Goal: Information Seeking & Learning: Learn about a topic

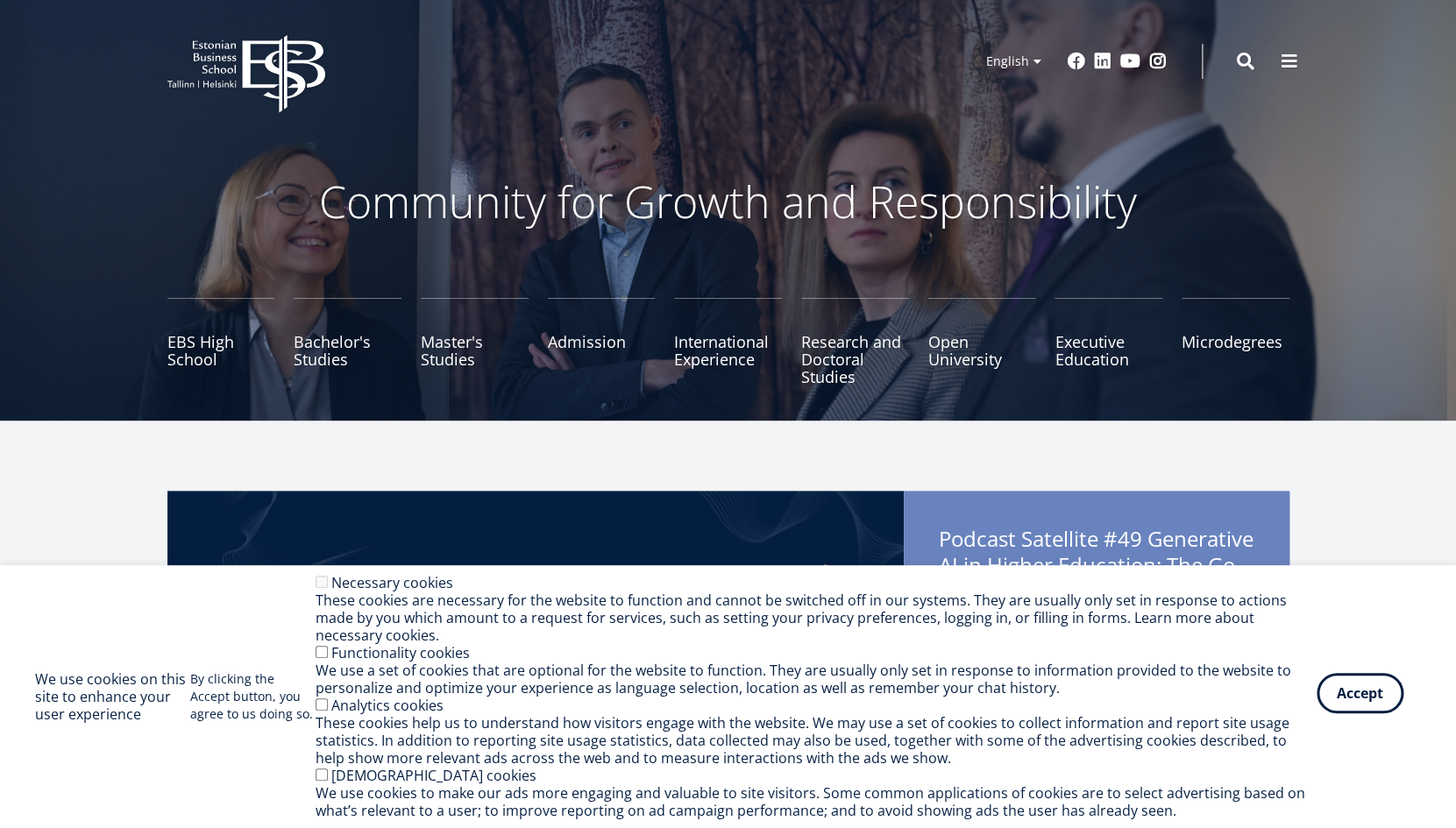
click at [1353, 696] on button "Accept" at bounding box center [1360, 693] width 87 height 40
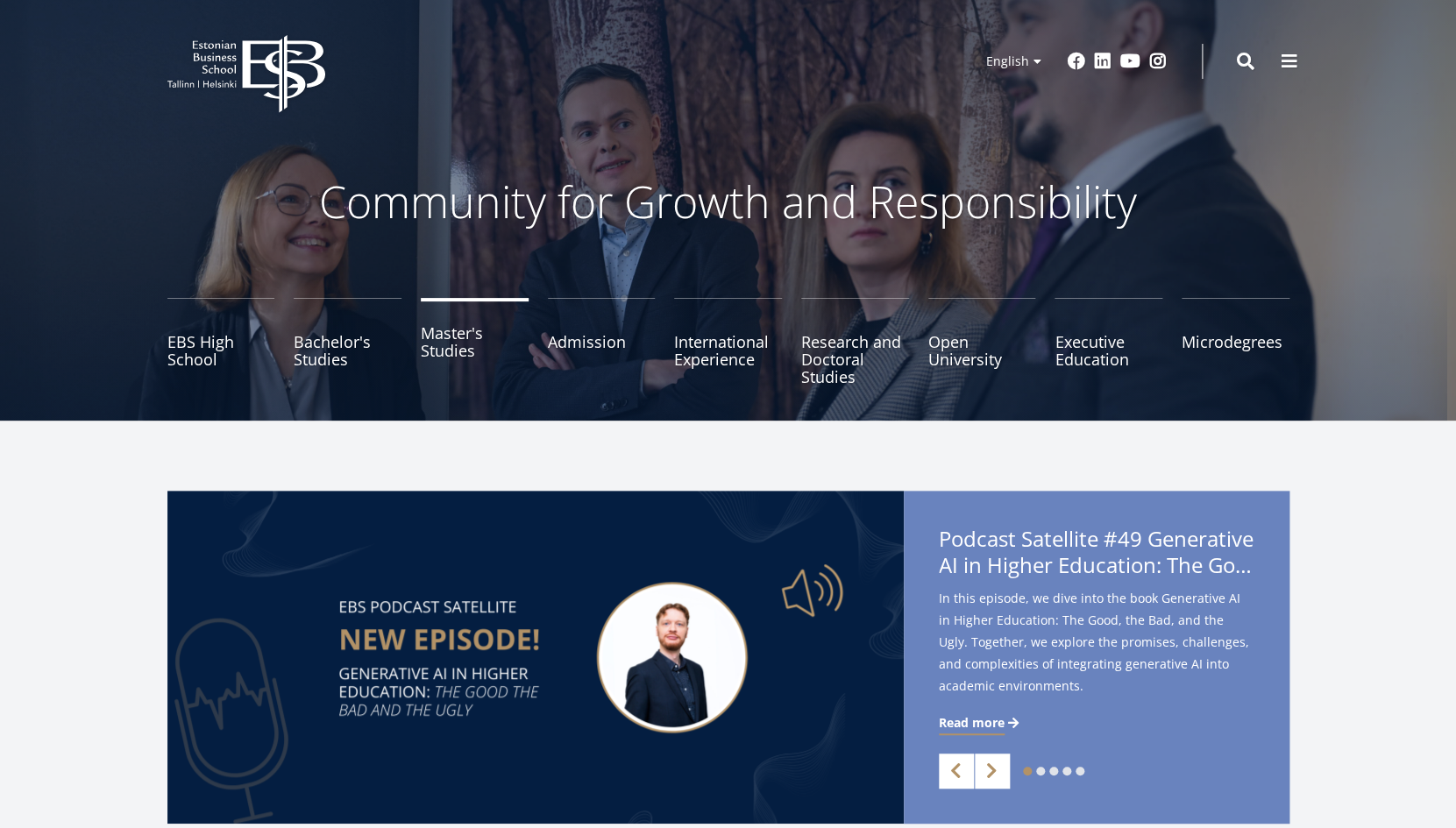
click at [454, 338] on link "Master's Studies" at bounding box center [475, 342] width 108 height 88
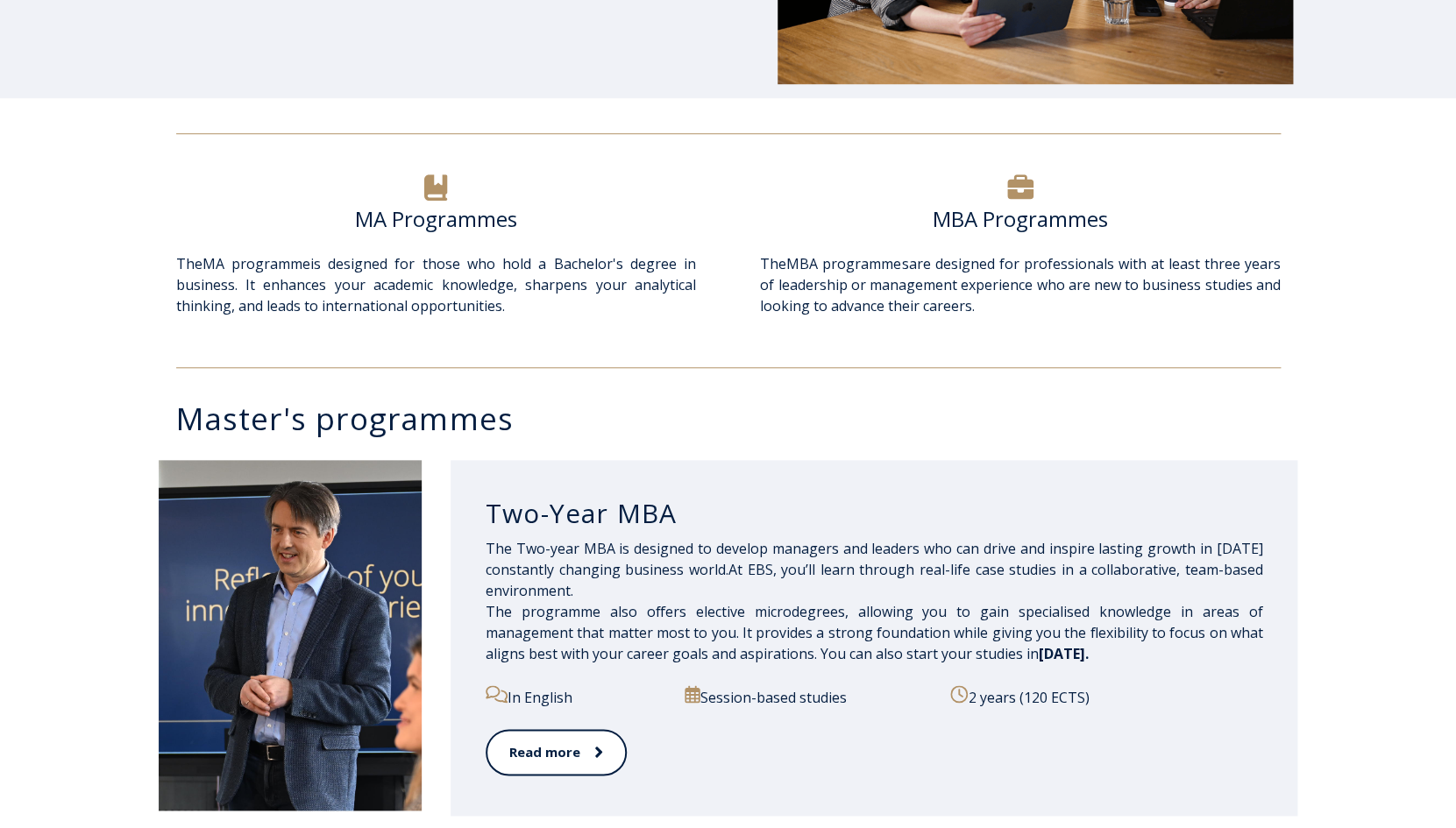
scroll to position [519, 0]
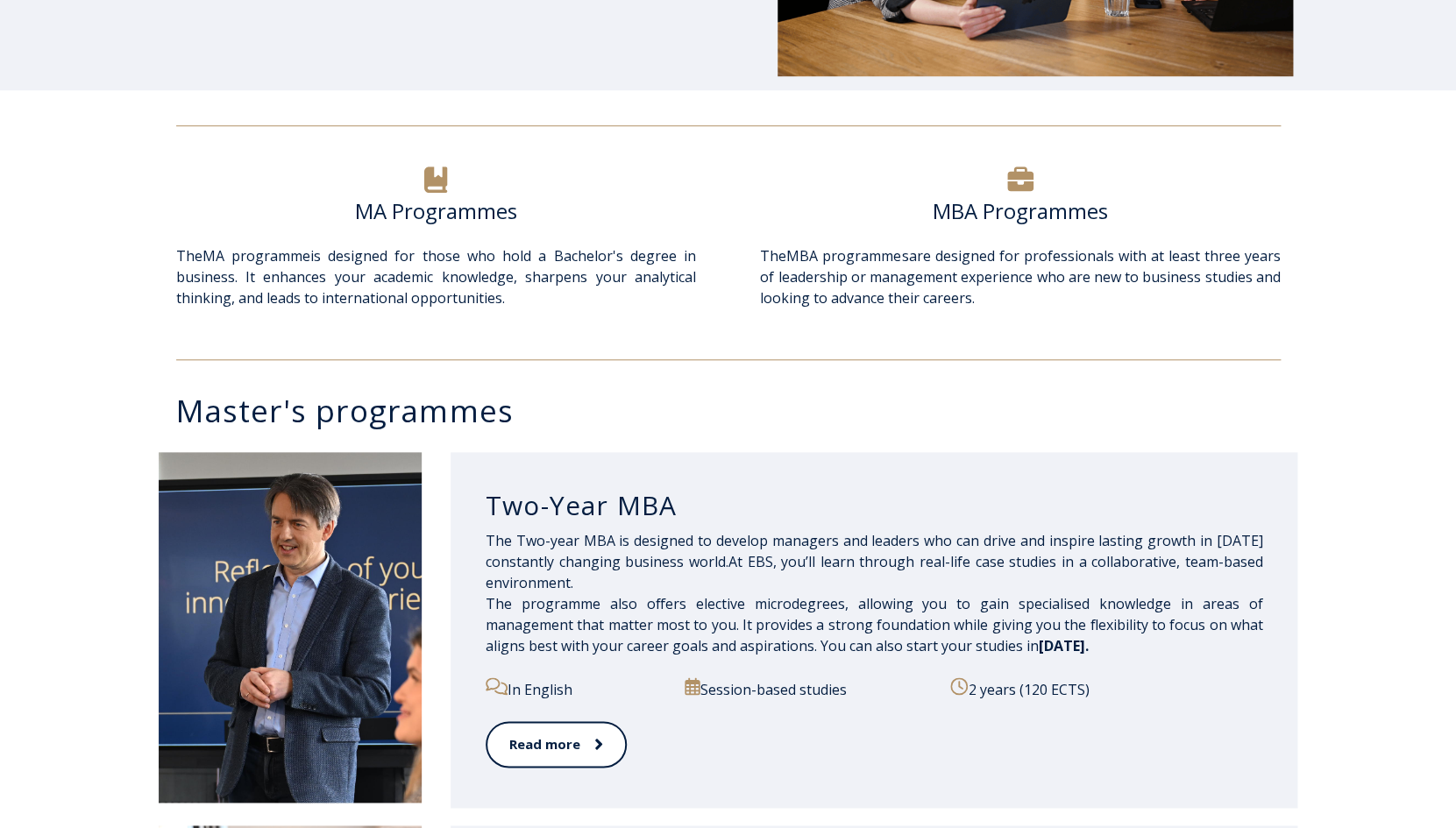
click at [560, 525] on div "Two-Year MBA" at bounding box center [875, 502] width 778 height 60
click at [729, 504] on h3 "Two-Year MBA" at bounding box center [875, 505] width 778 height 34
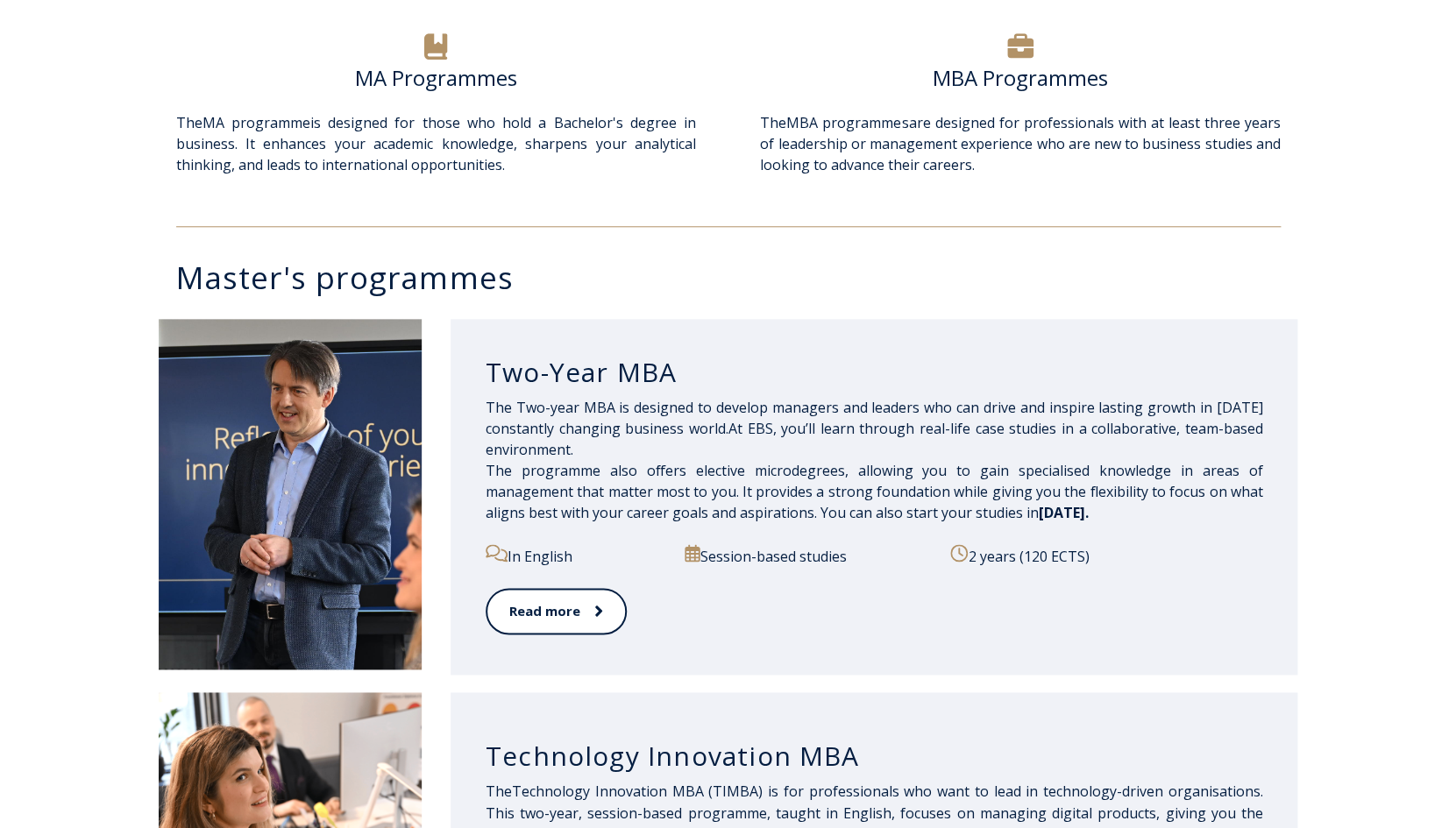
scroll to position [656, 0]
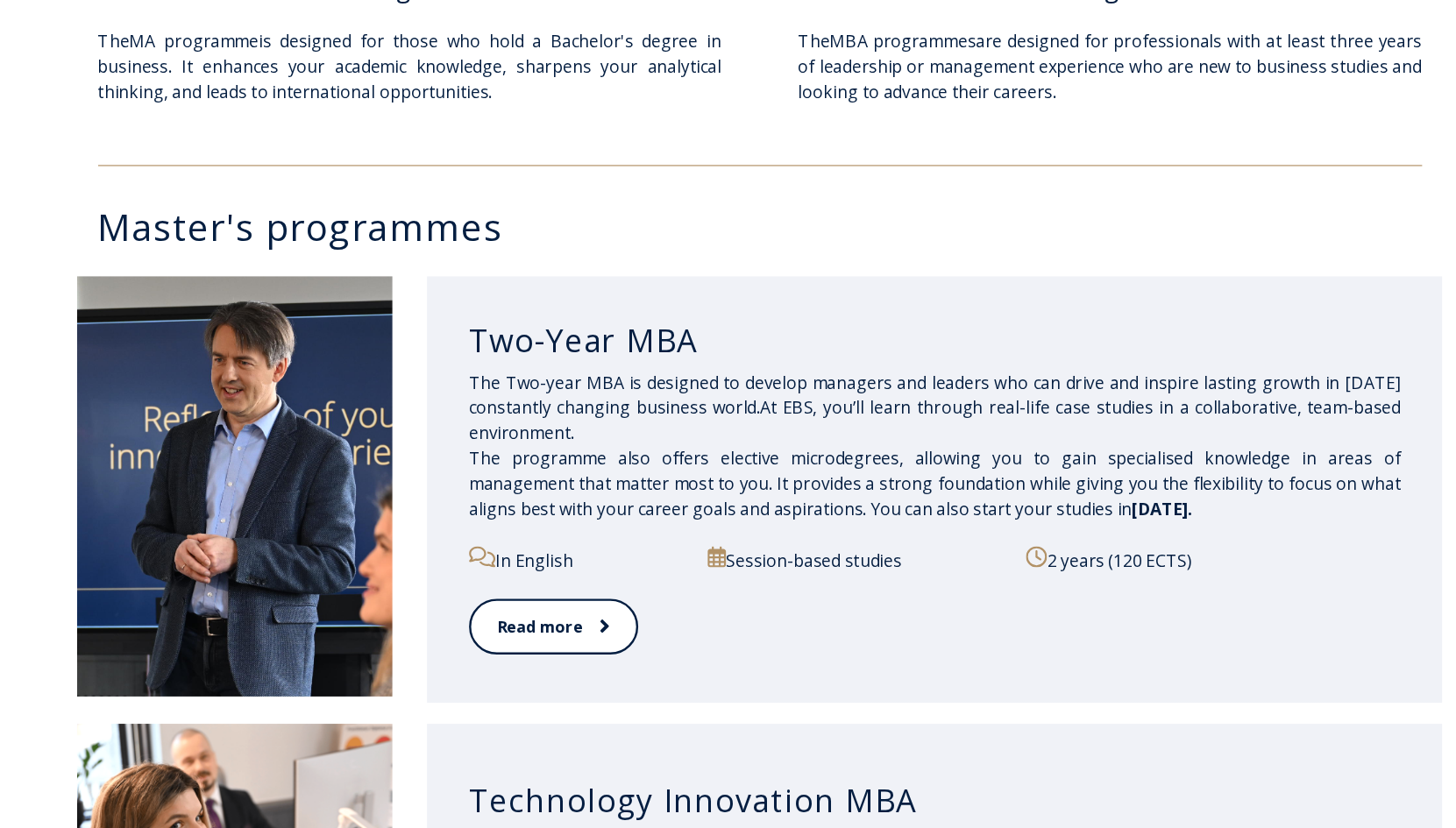
click at [633, 414] on span "The Two-year MBA is designed to develop managers and leaders who can drive and …" at bounding box center [875, 457] width 778 height 124
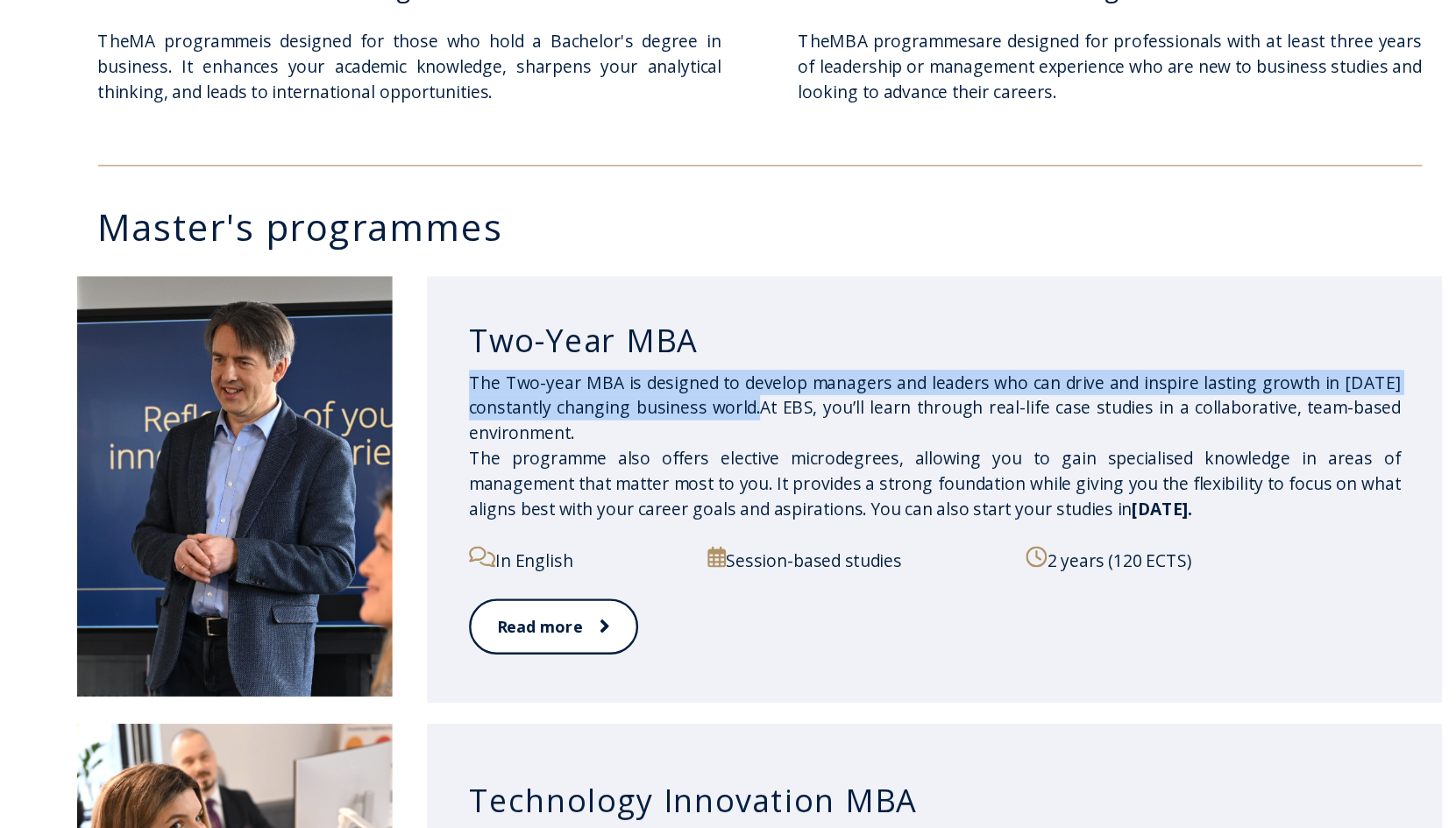
click at [627, 451] on p "The Two-year MBA is designed to develop managers and leaders who can drive and …" at bounding box center [875, 457] width 778 height 126
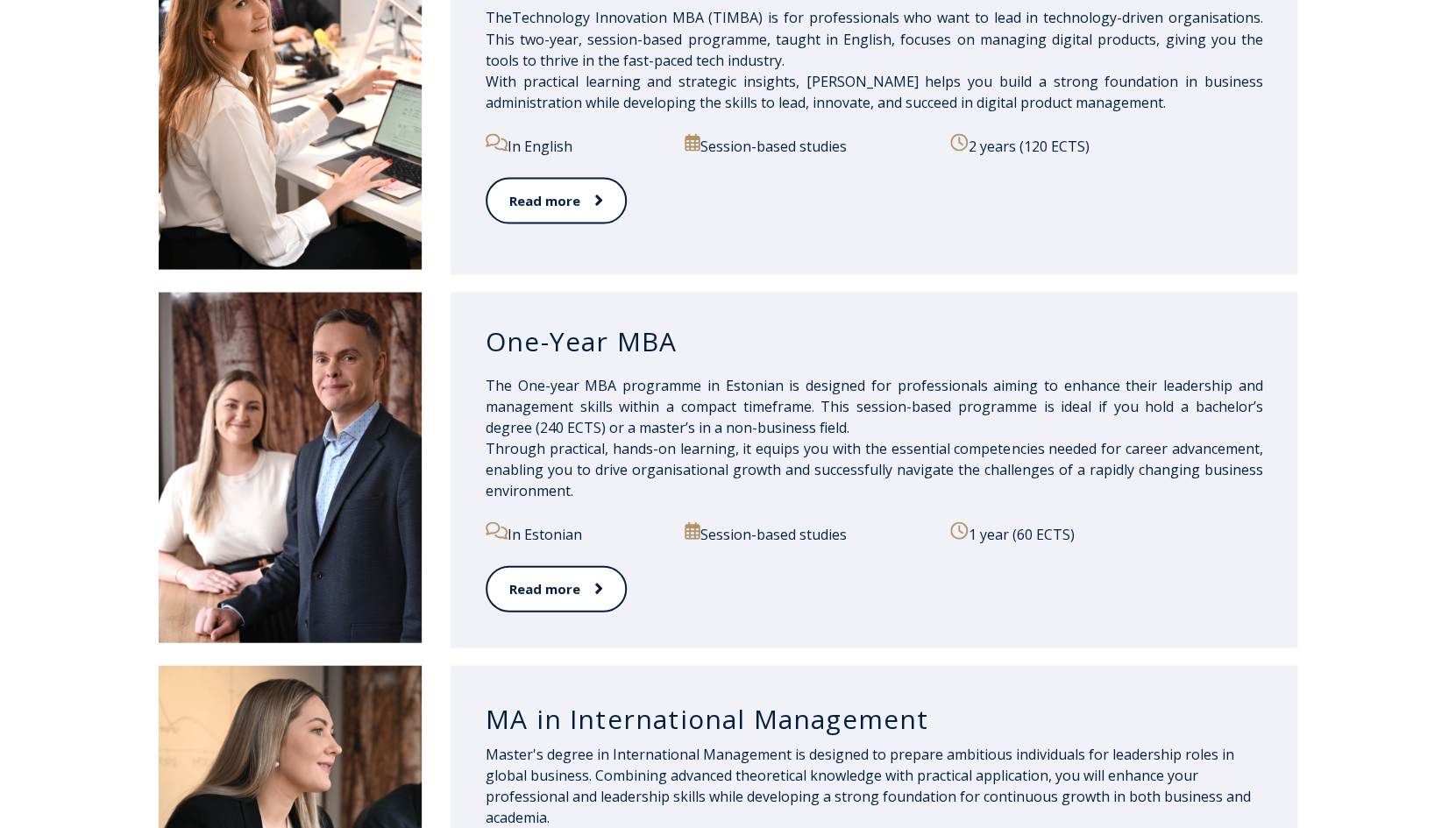
scroll to position [1428, 0]
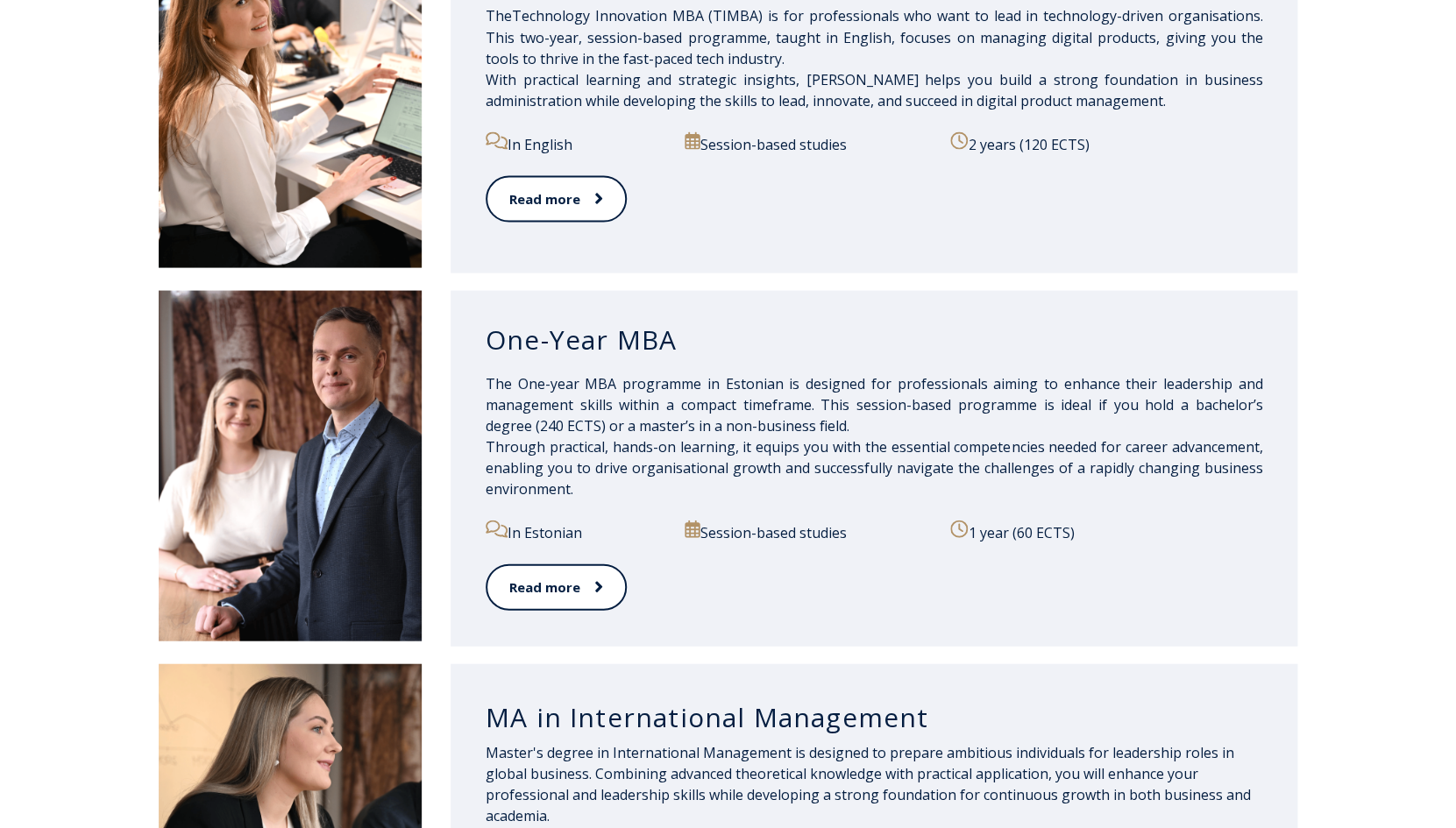
click at [569, 392] on p "The One-year MBA programme in Estonian is designed for professionals aiming to …" at bounding box center [875, 435] width 778 height 126
click at [707, 398] on p "The One-year MBA programme in Estonian is designed for professionals aiming to …" at bounding box center [875, 435] width 778 height 126
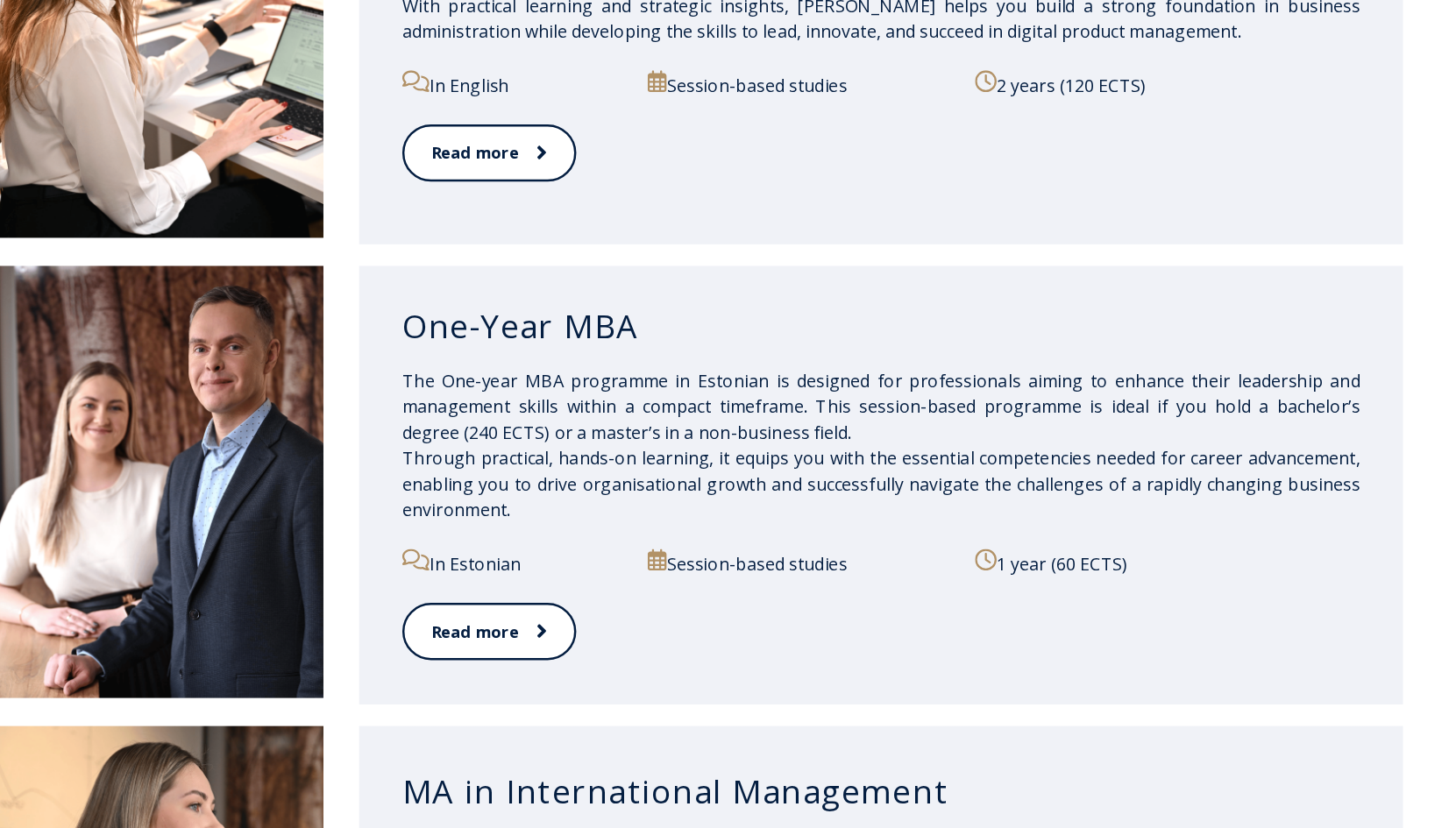
click at [620, 421] on p "The One-year MBA programme in Estonian is designed for professionals aiming to …" at bounding box center [875, 435] width 778 height 126
click at [619, 421] on p "The One-year MBA programme in Estonian is designed for professionals aiming to …" at bounding box center [875, 435] width 778 height 126
click at [701, 396] on p "The One-year MBA programme in Estonian is designed for professionals aiming to …" at bounding box center [875, 435] width 778 height 126
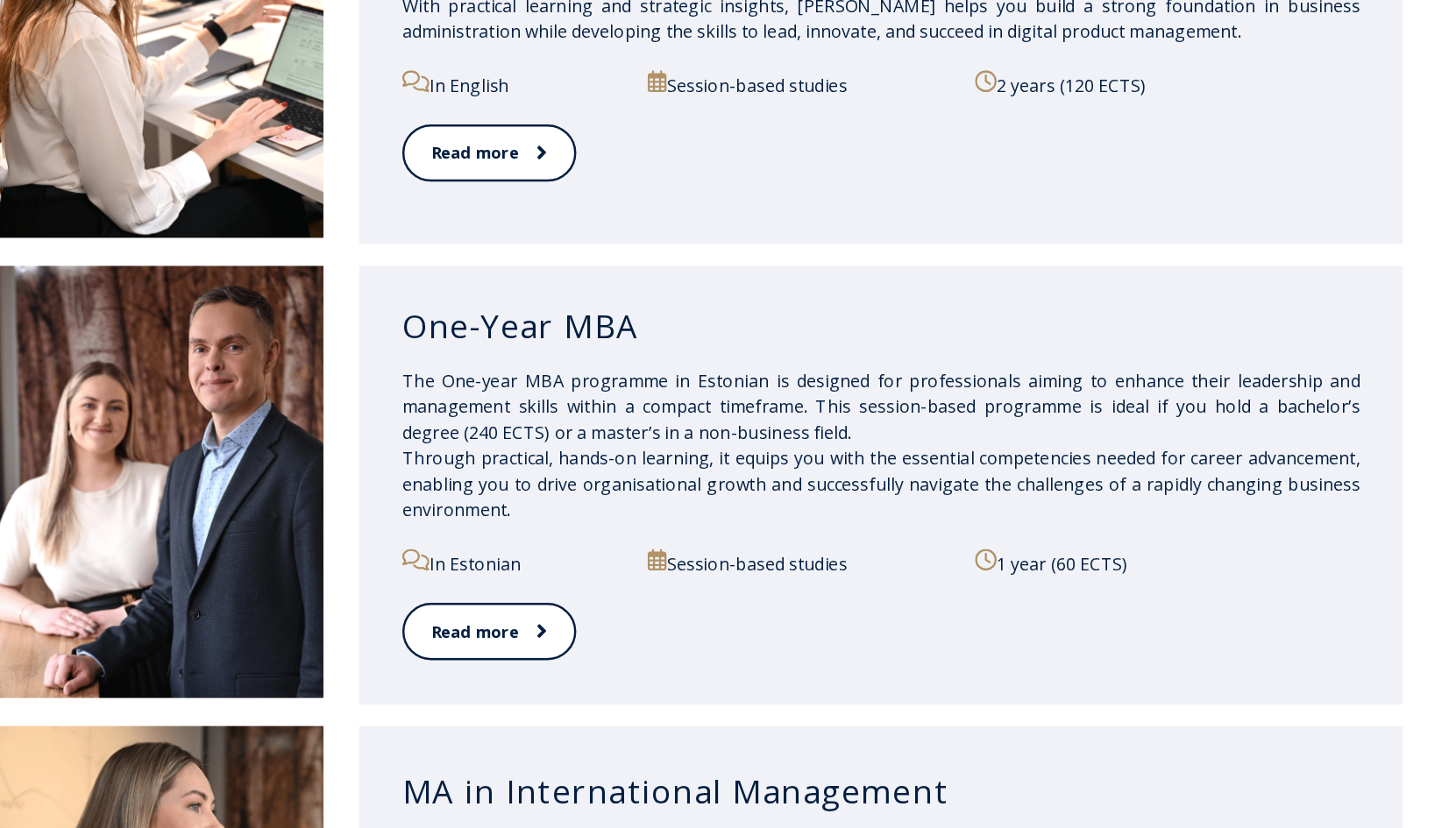
click at [820, 406] on p "The One-year MBA programme in Estonian is designed for professionals aiming to …" at bounding box center [875, 435] width 778 height 126
click at [836, 414] on p "The One-year MBA programme in Estonian is designed for professionals aiming to …" at bounding box center [875, 435] width 778 height 126
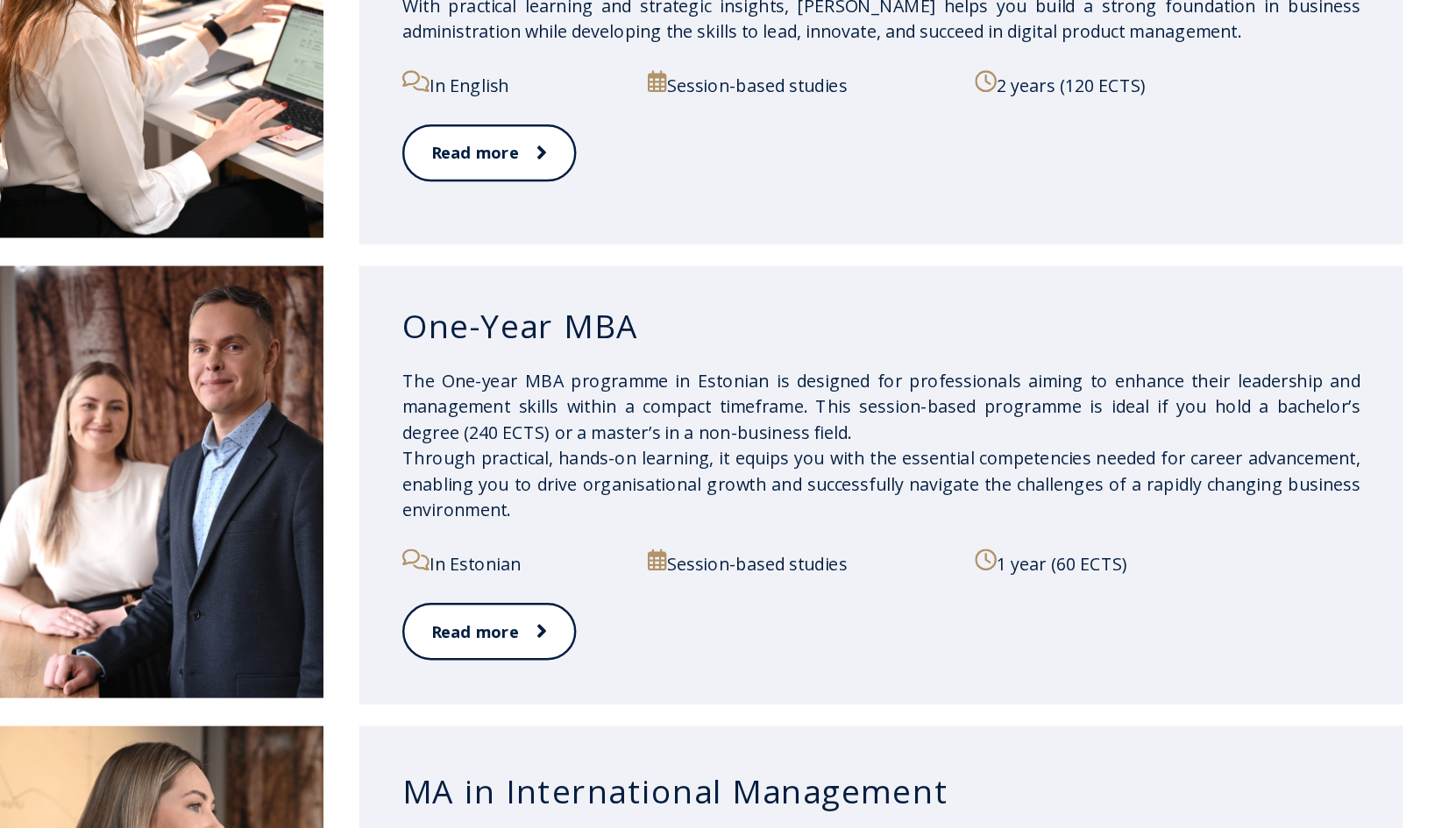
click at [582, 415] on p "The One-year MBA programme in Estonian is designed for professionals aiming to …" at bounding box center [875, 435] width 778 height 126
click at [593, 416] on p "The One-year MBA programme in Estonian is designed for professionals aiming to …" at bounding box center [875, 435] width 778 height 126
drag, startPoint x: 536, startPoint y: 424, endPoint x: 800, endPoint y: 435, distance: 264.2
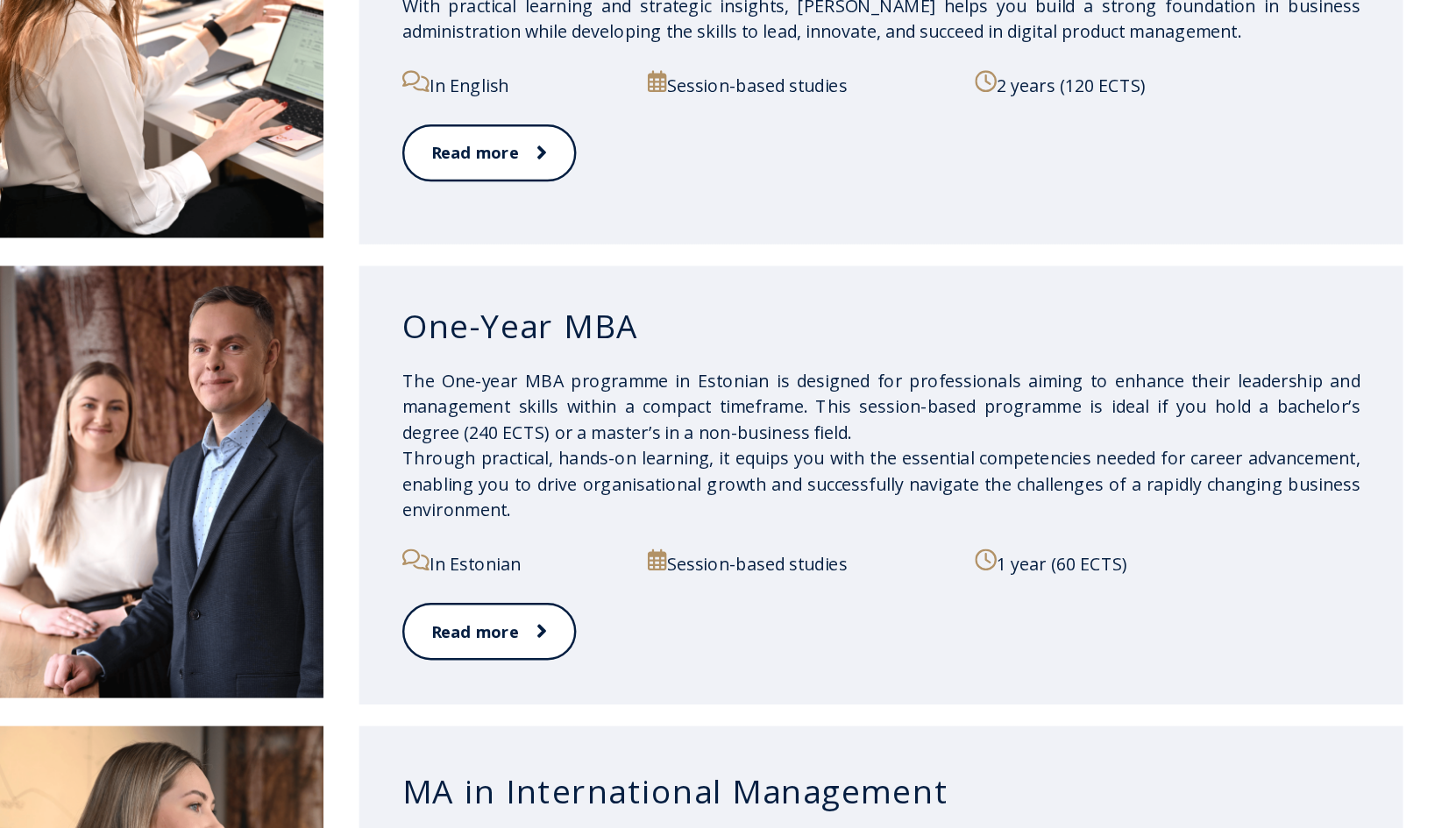
click at [800, 435] on p "The One-year MBA programme in Estonian is designed for professionals aiming to …" at bounding box center [875, 435] width 778 height 126
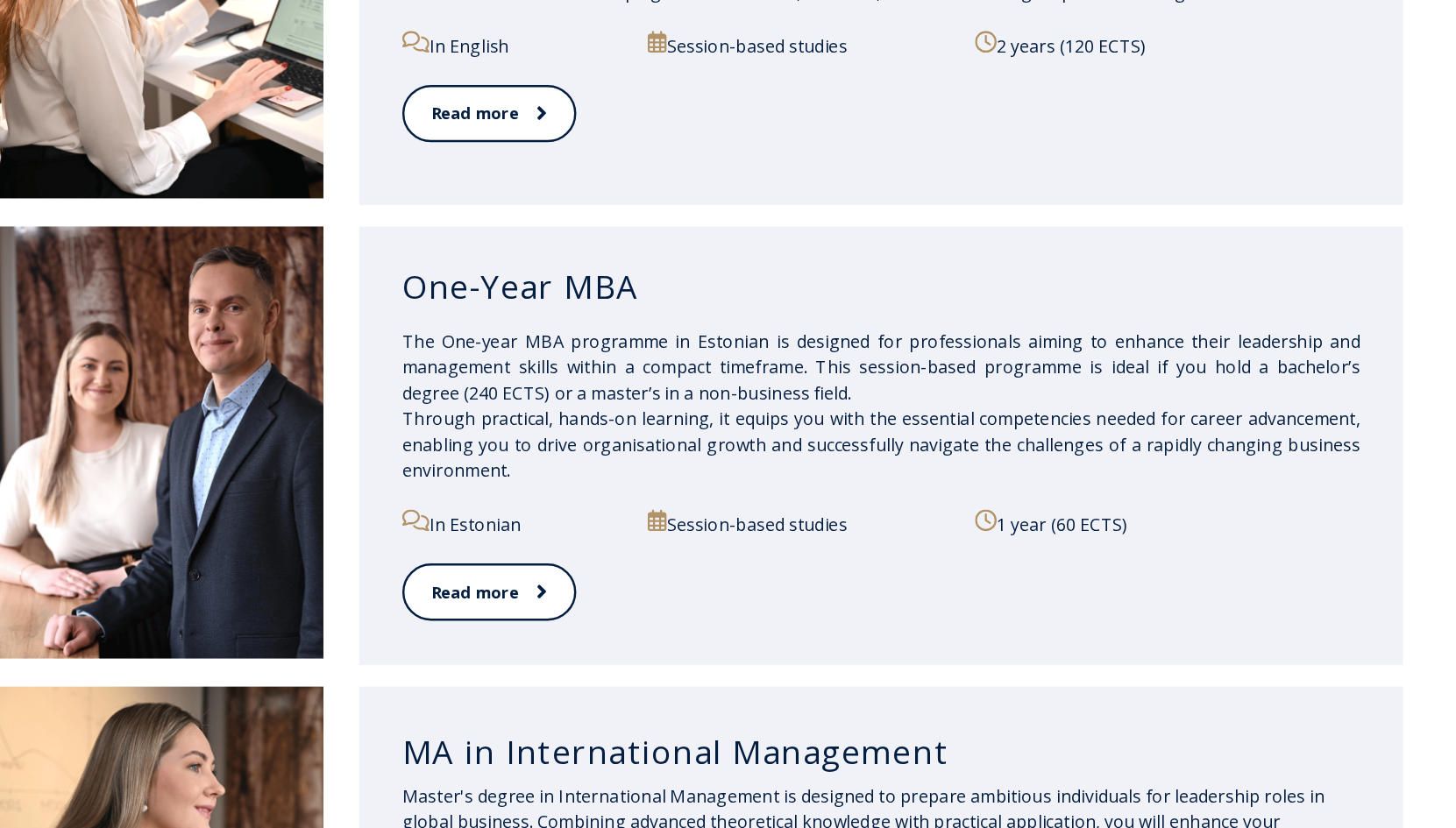
click at [653, 441] on p "The One-year MBA programme in Estonian is designed for professionals aiming to …" at bounding box center [875, 435] width 778 height 126
click at [817, 447] on p "The One-year MBA programme in Estonian is designed for professionals aiming to …" at bounding box center [875, 435] width 778 height 126
click at [525, 436] on p "The One-year MBA programme in Estonian is designed for professionals aiming to …" at bounding box center [875, 435] width 778 height 126
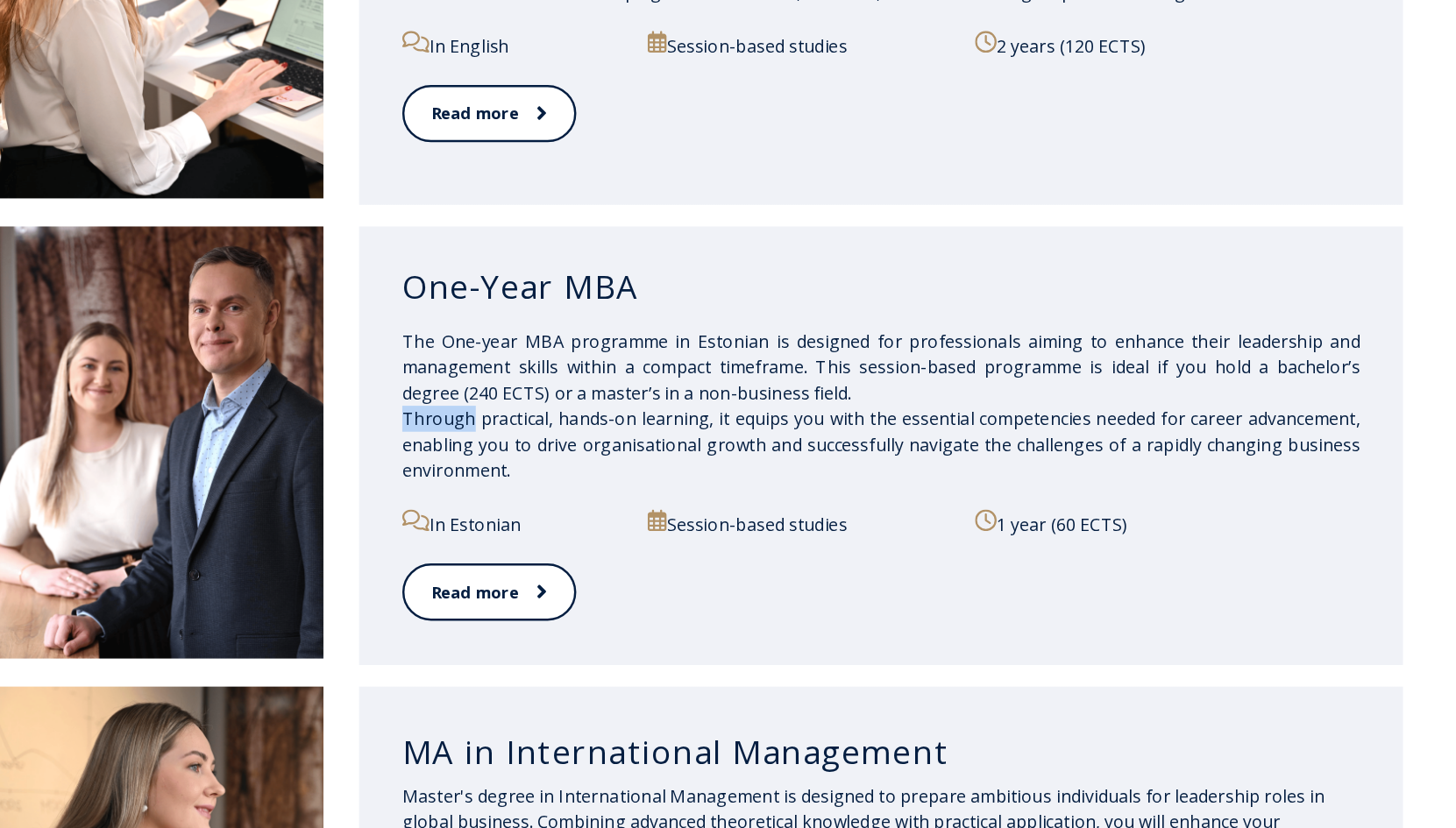
click at [525, 436] on p "The One-year MBA programme in Estonian is designed for professionals aiming to …" at bounding box center [875, 435] width 778 height 126
click at [634, 471] on p "The One-year MBA programme in Estonian is designed for professionals aiming to …" at bounding box center [875, 435] width 778 height 126
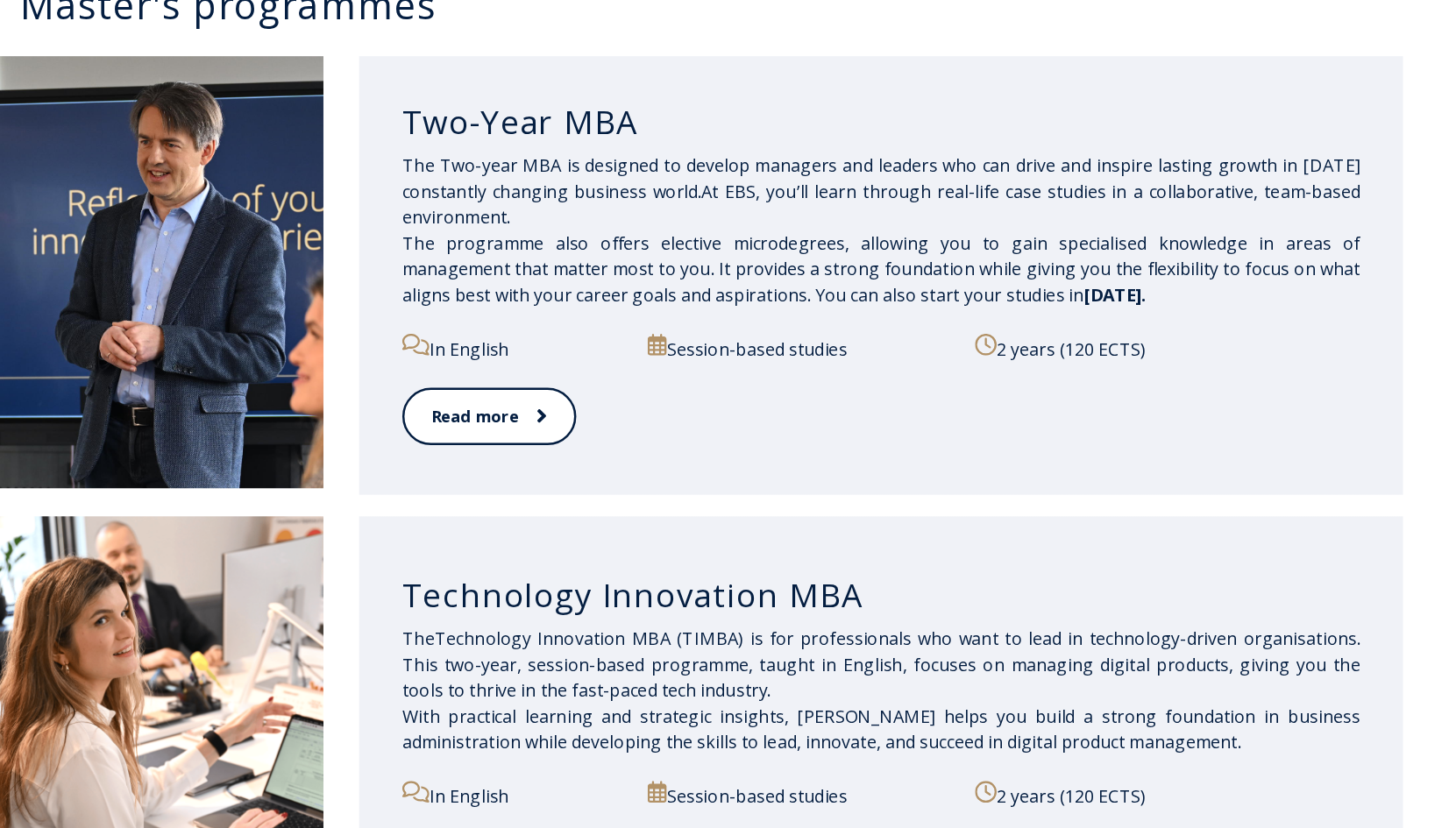
scroll to position [790, 0]
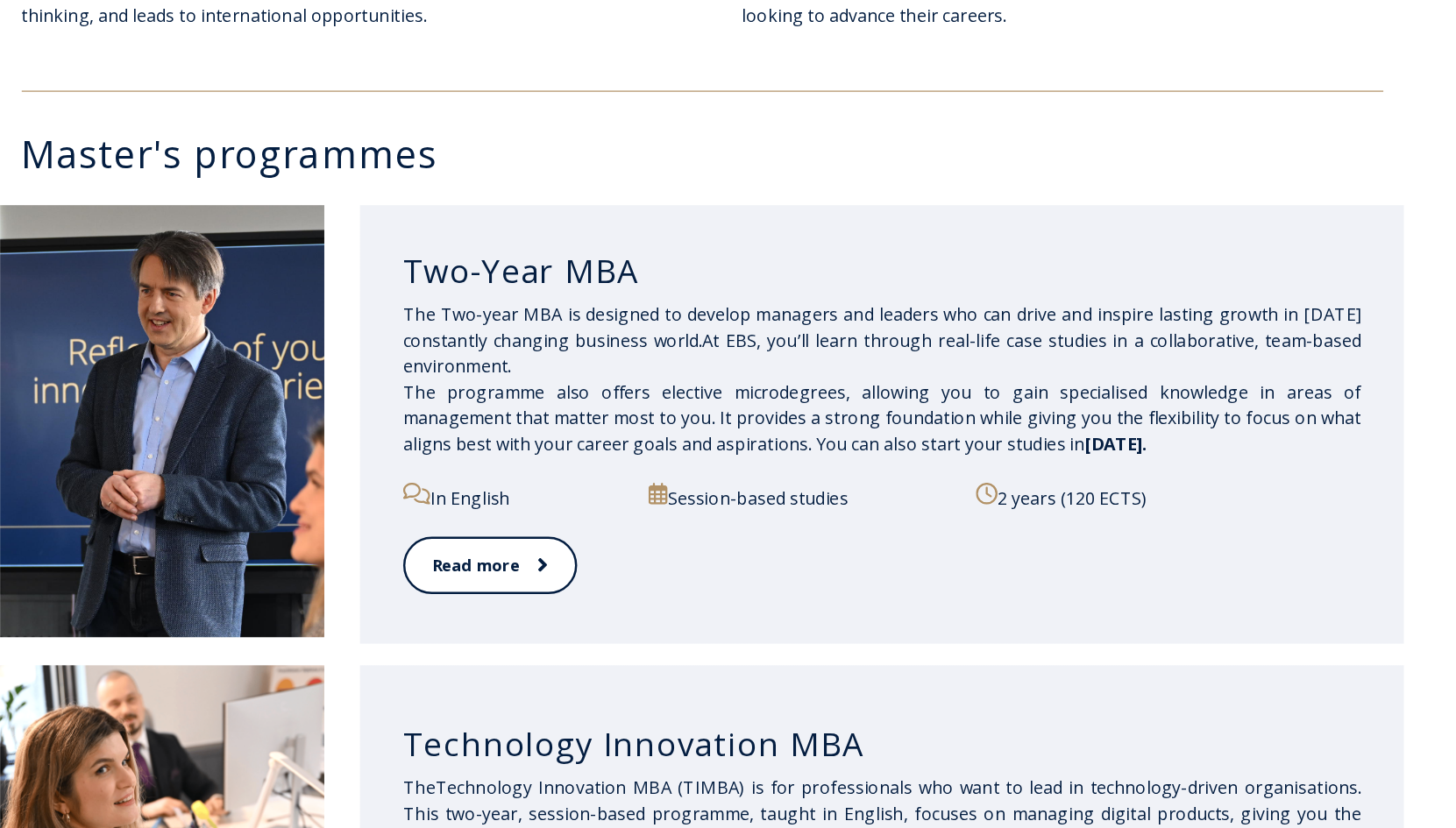
click at [603, 330] on span "The Two-year MBA is designed to develop managers and leaders who can drive and …" at bounding box center [875, 323] width 778 height 124
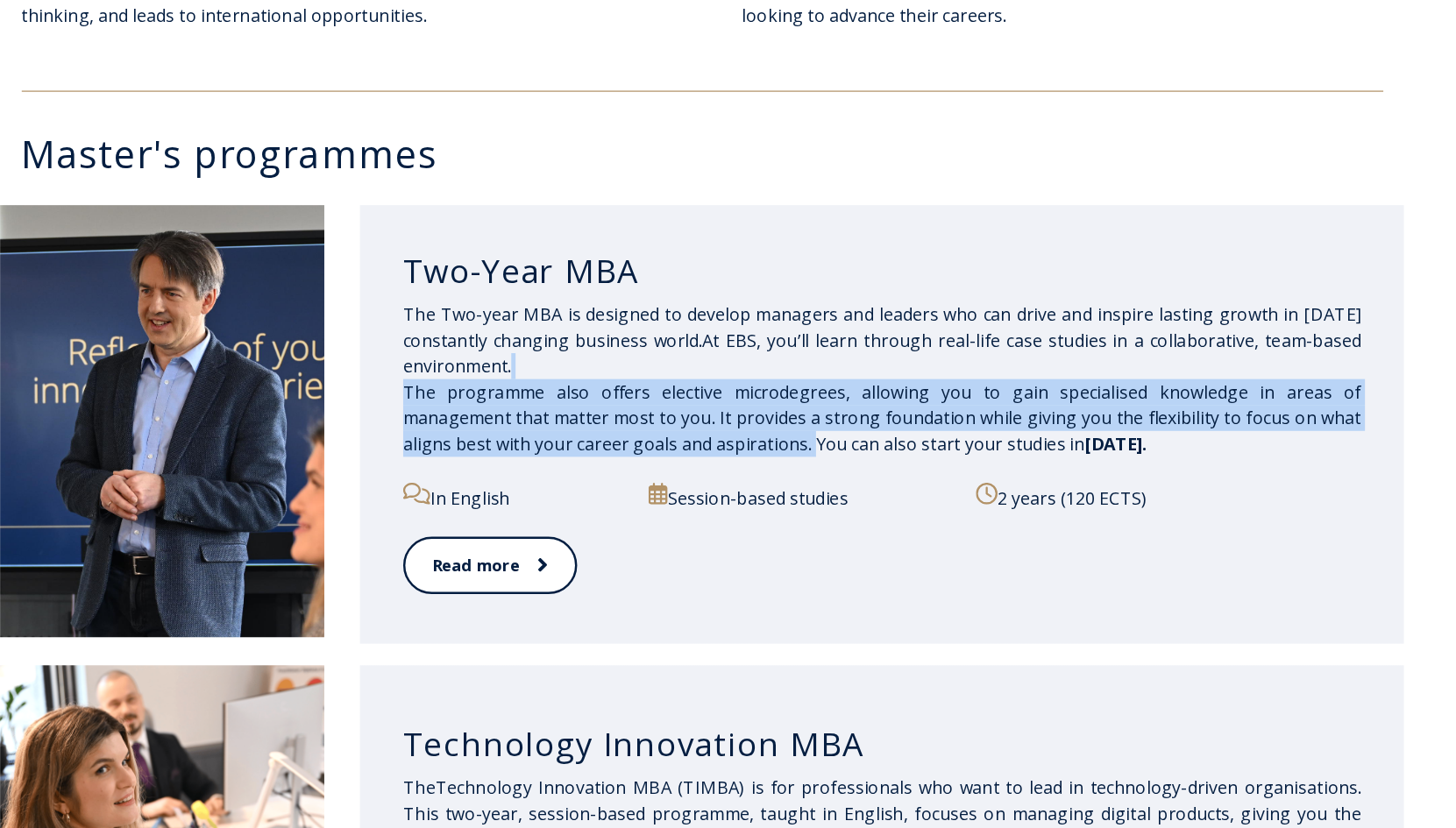
click at [603, 330] on span "The Two-year MBA is designed to develop managers and leaders who can drive and …" at bounding box center [875, 323] width 778 height 124
click at [707, 330] on span "The Two-year MBA is designed to develop managers and leaders who can drive and …" at bounding box center [875, 323] width 778 height 124
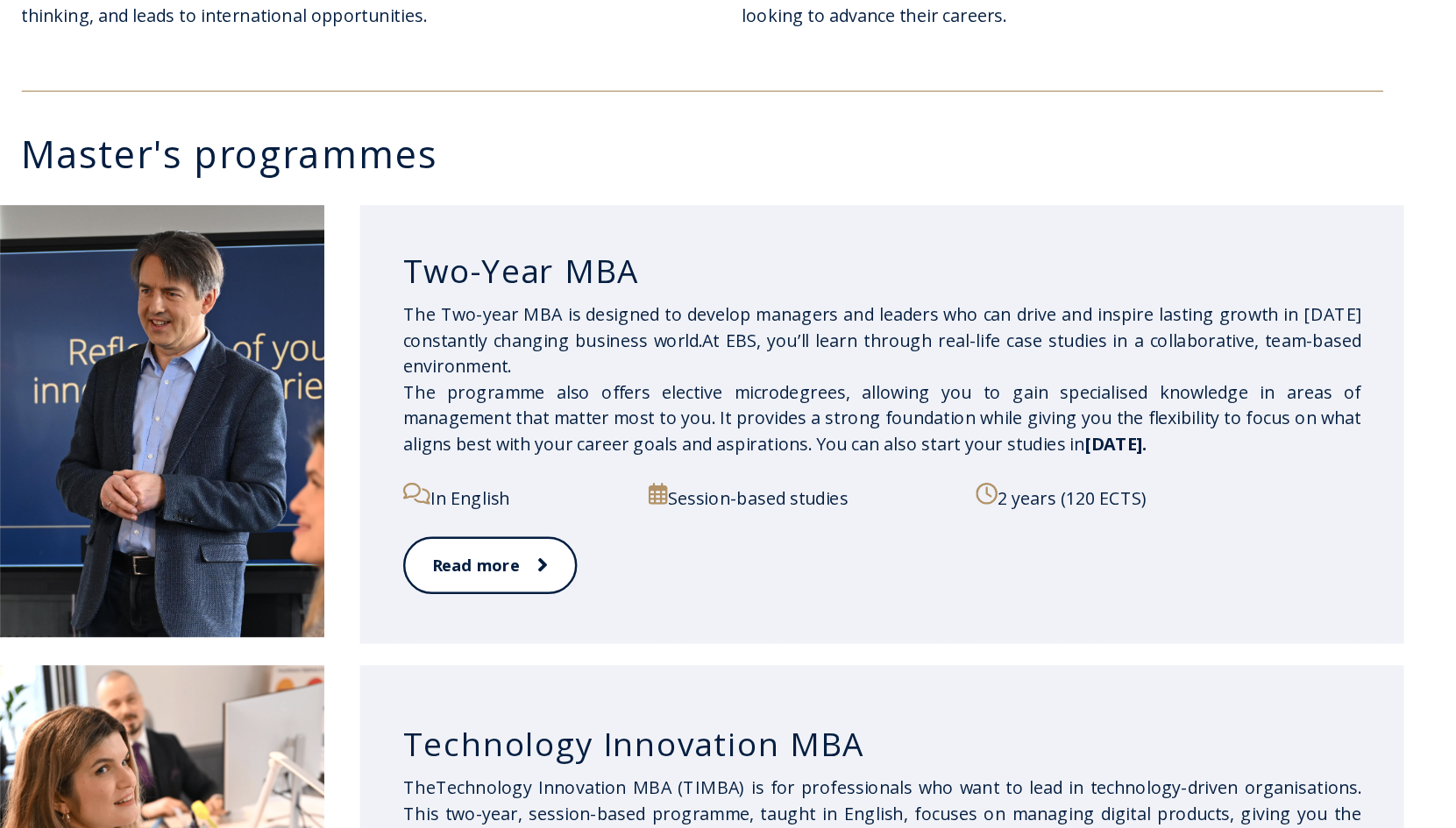
click at [503, 372] on span "The Two-year MBA is designed to develop managers and leaders who can drive and …" at bounding box center [875, 323] width 778 height 124
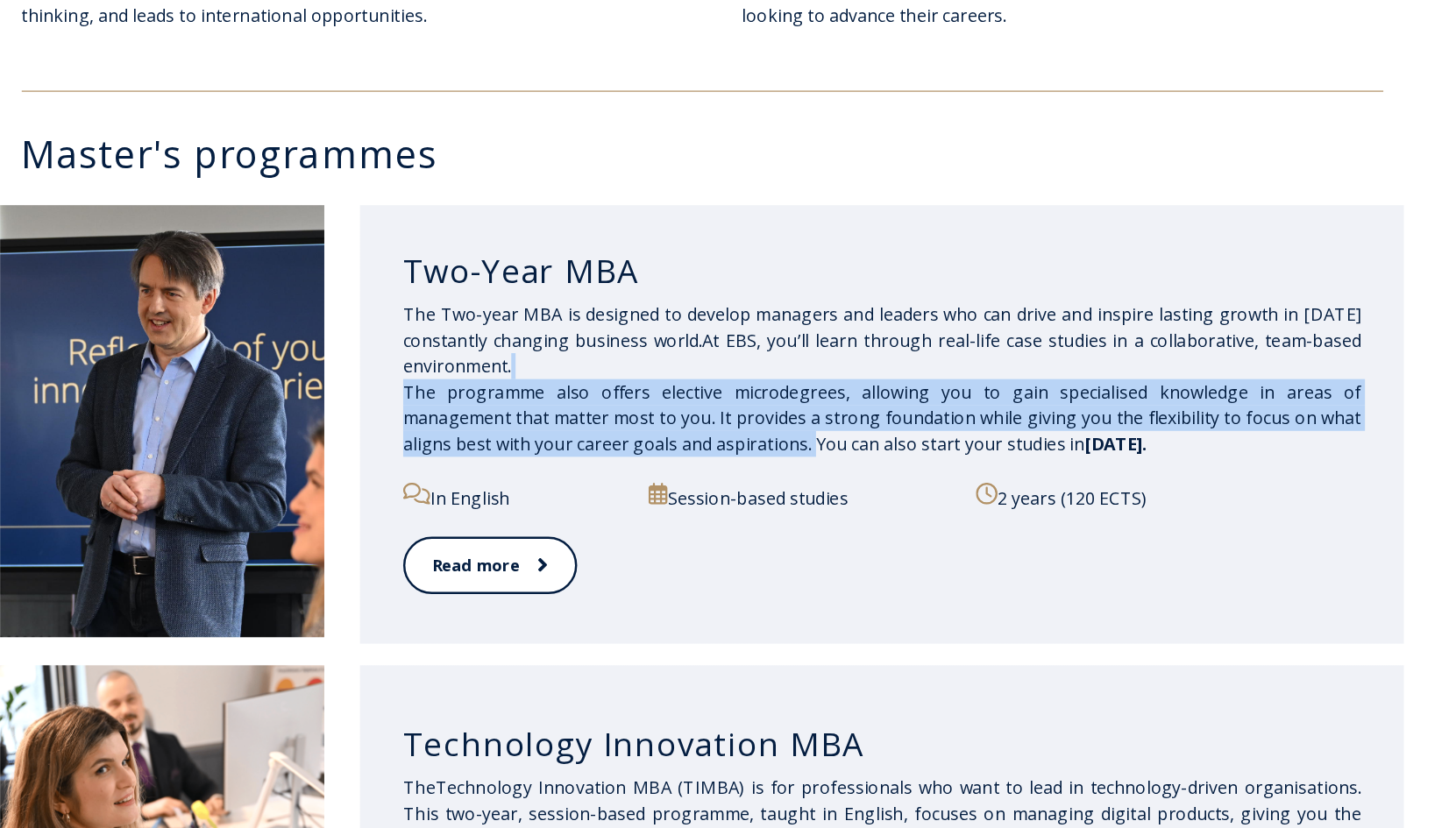
click at [503, 372] on span "The Two-year MBA is designed to develop managers and leaders who can drive and …" at bounding box center [875, 323] width 778 height 124
click at [558, 357] on span "The Two-year MBA is designed to develop managers and leaders who can drive and …" at bounding box center [875, 323] width 778 height 124
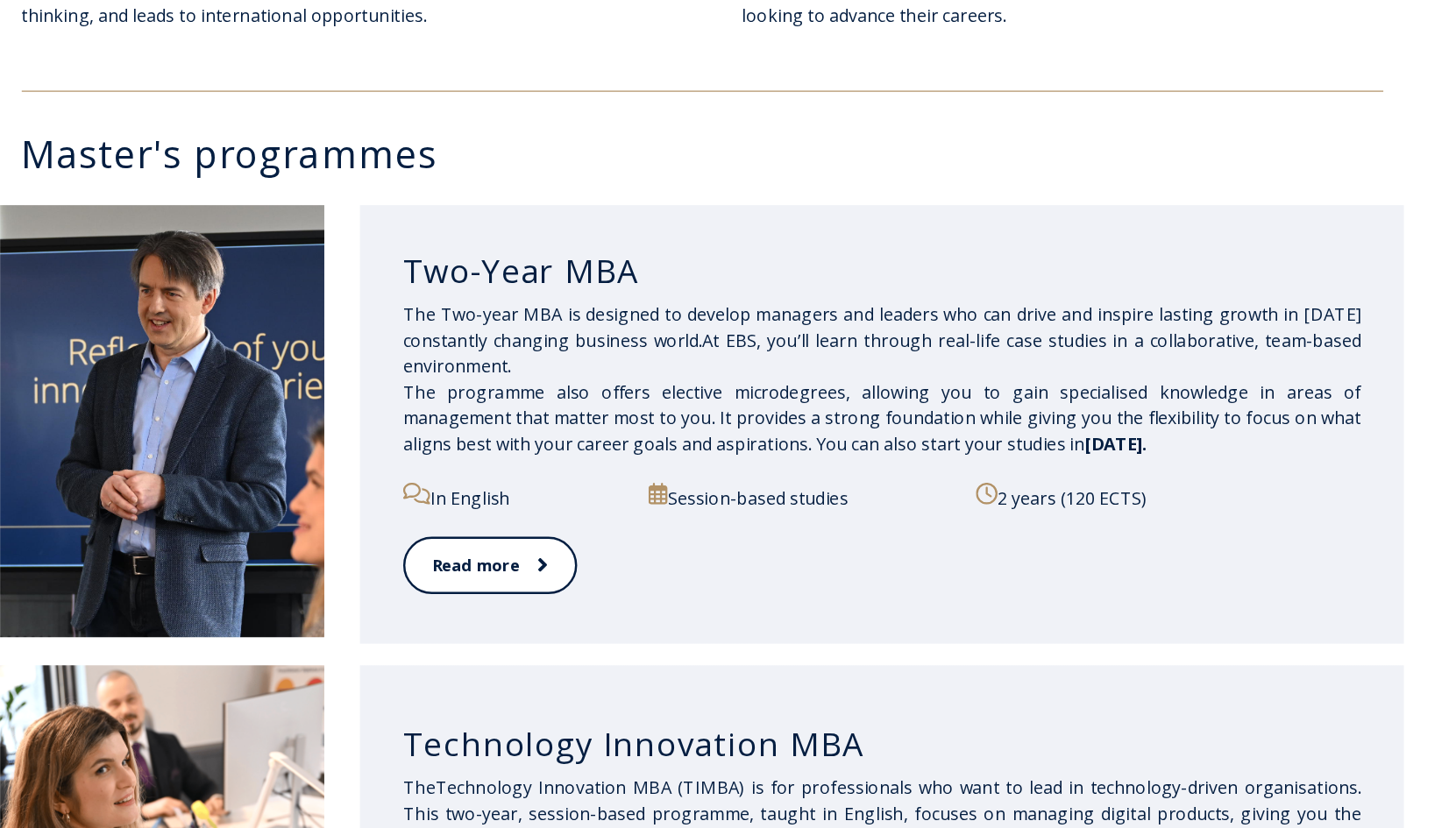
click at [634, 342] on p "The Two-year MBA is designed to develop managers and leaders who can drive and …" at bounding box center [875, 323] width 778 height 126
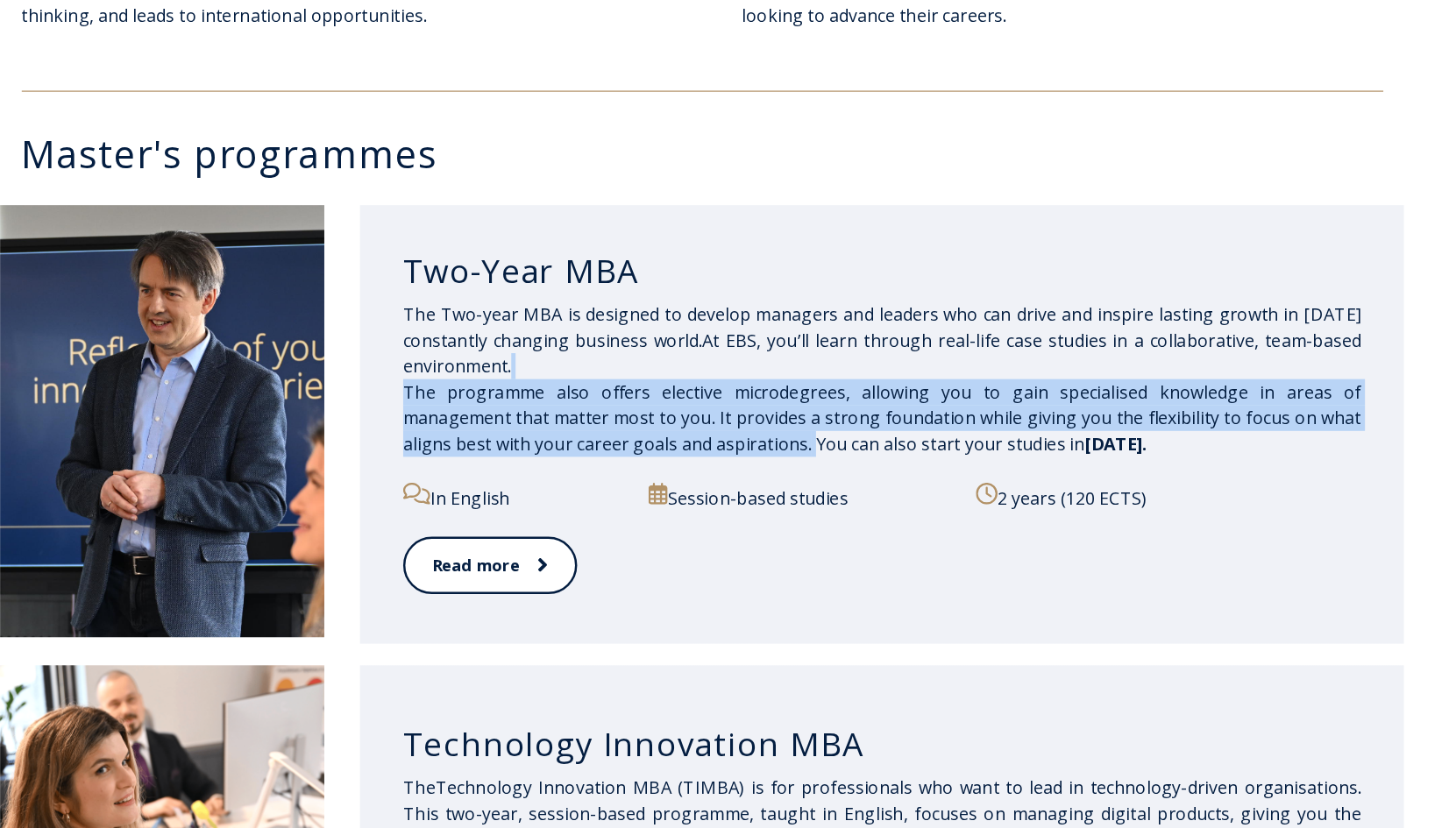
click at [634, 342] on p "The Two-year MBA is designed to develop managers and leaders who can drive and …" at bounding box center [875, 323] width 778 height 126
click at [665, 352] on span "The Two-year MBA is designed to develop managers and leaders who can drive and …" at bounding box center [875, 323] width 778 height 124
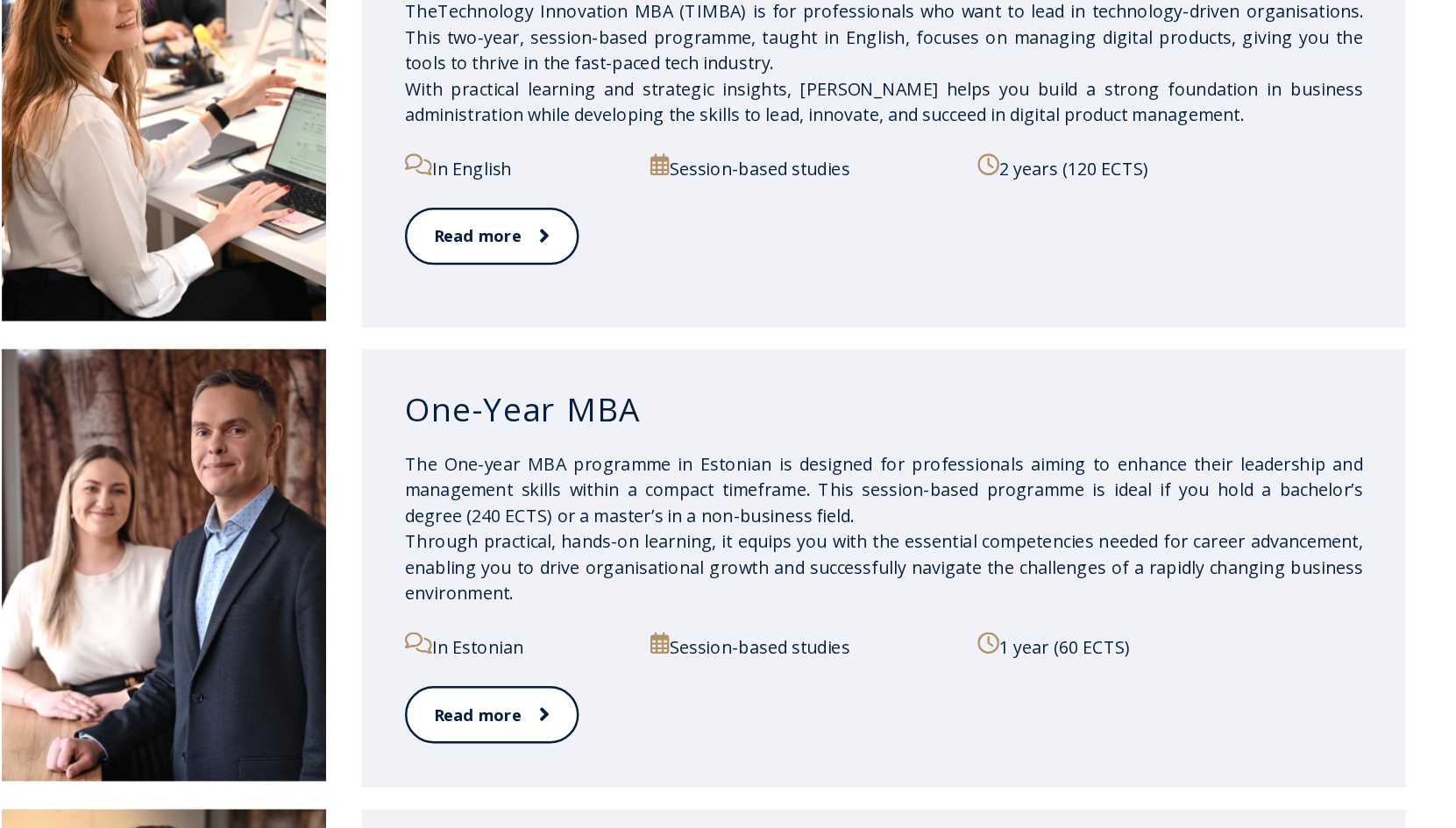
scroll to position [1435, 0]
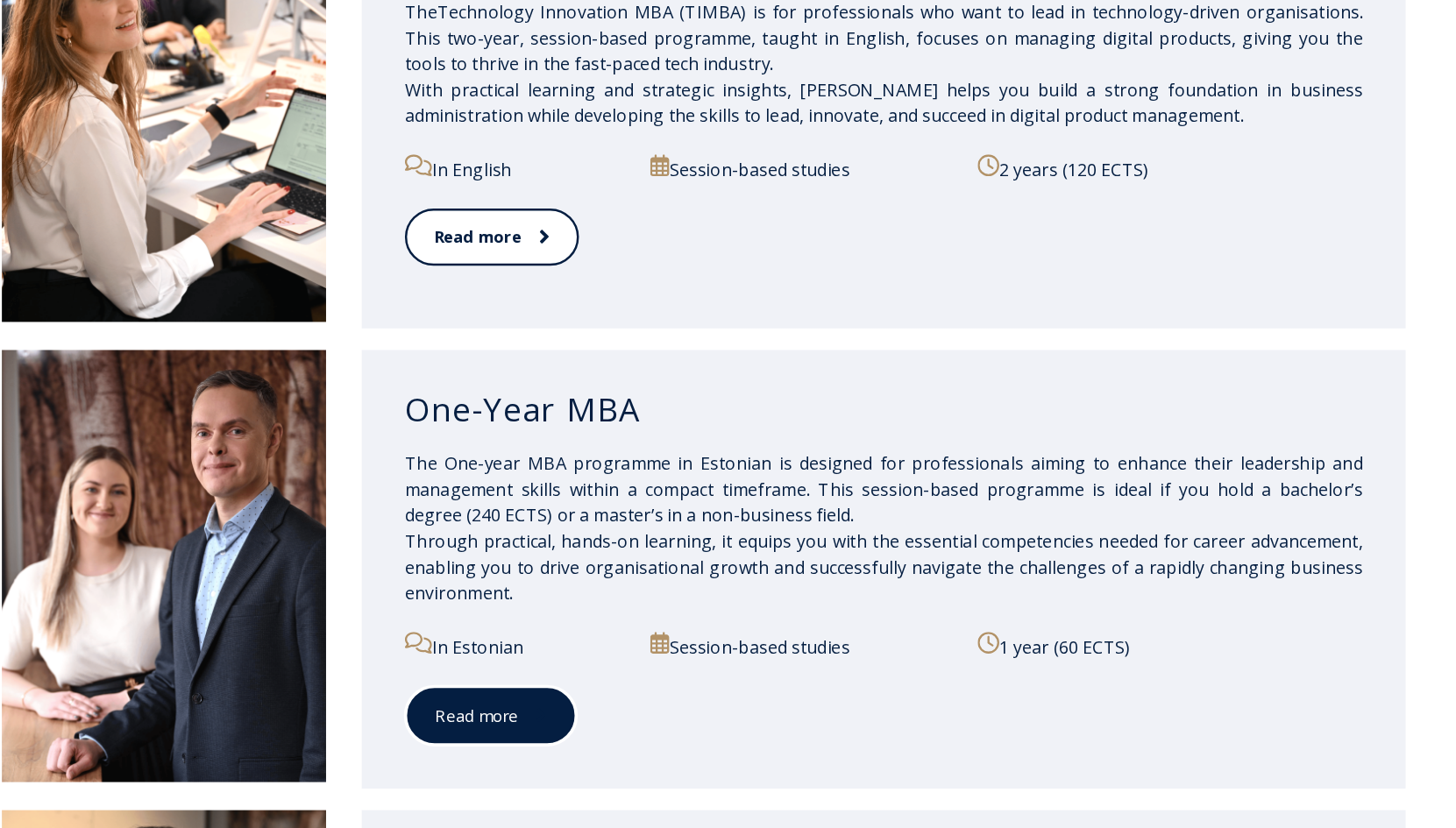
click at [519, 580] on link "Read more" at bounding box center [555, 581] width 139 height 48
